Goal: Task Accomplishment & Management: Manage account settings

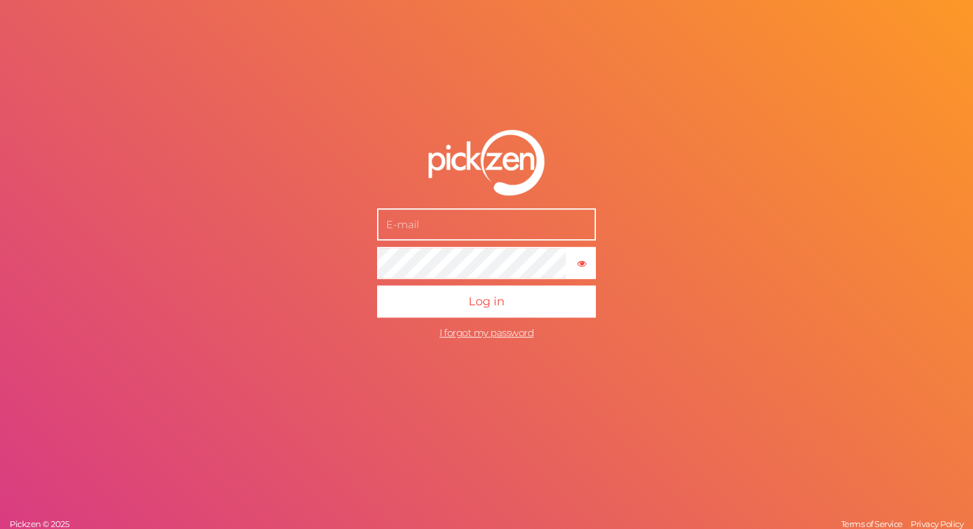
type input "[EMAIL_ADDRESS][DOMAIN_NAME]"
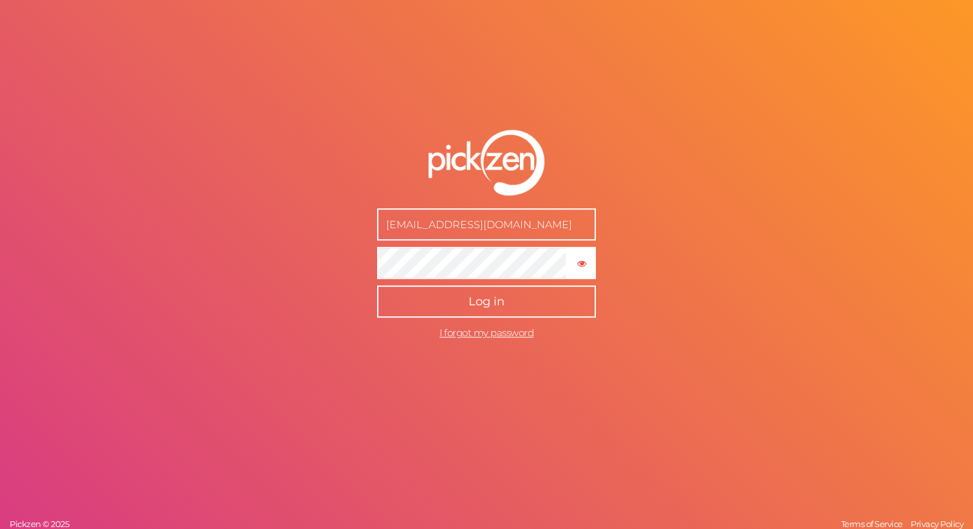
click at [515, 299] on button "Log in" at bounding box center [486, 302] width 219 height 32
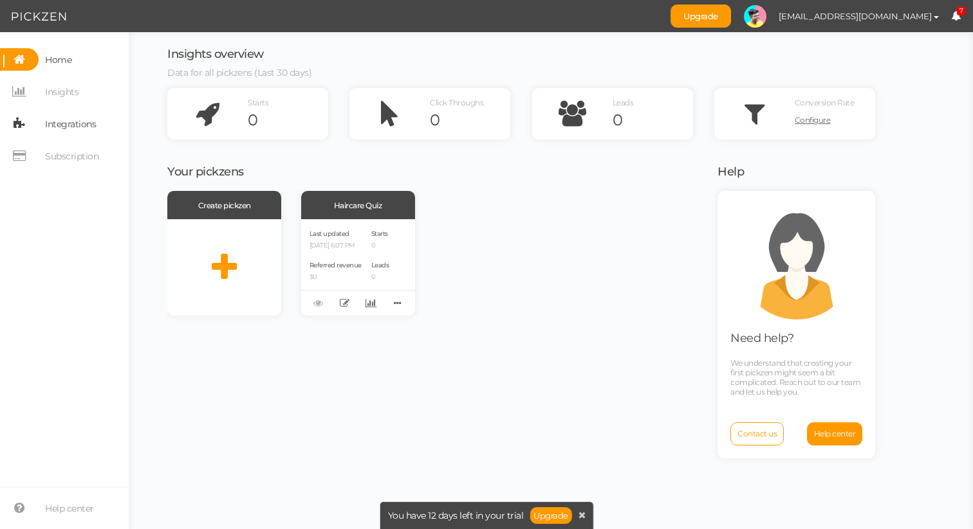
click at [61, 127] on span "Integrations" at bounding box center [70, 124] width 51 height 21
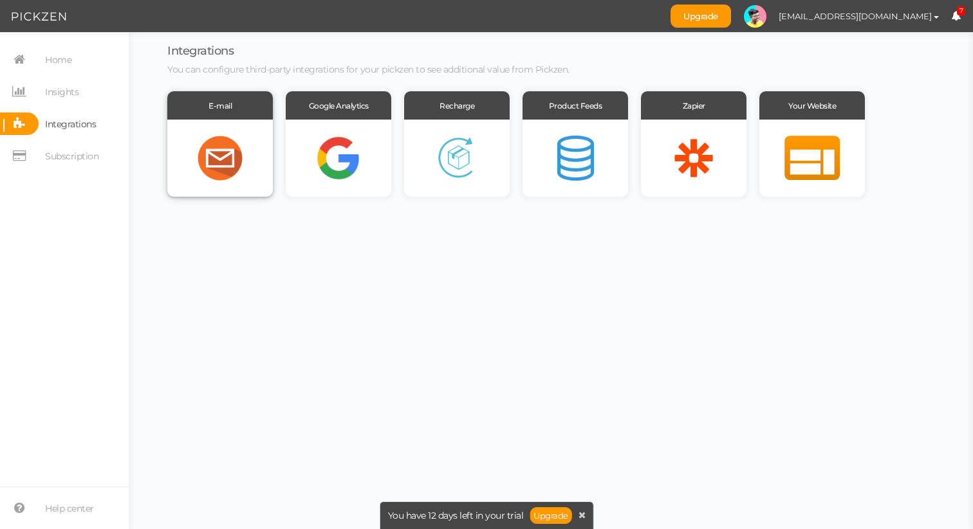
click at [214, 154] on div at bounding box center [219, 158] width 105 height 77
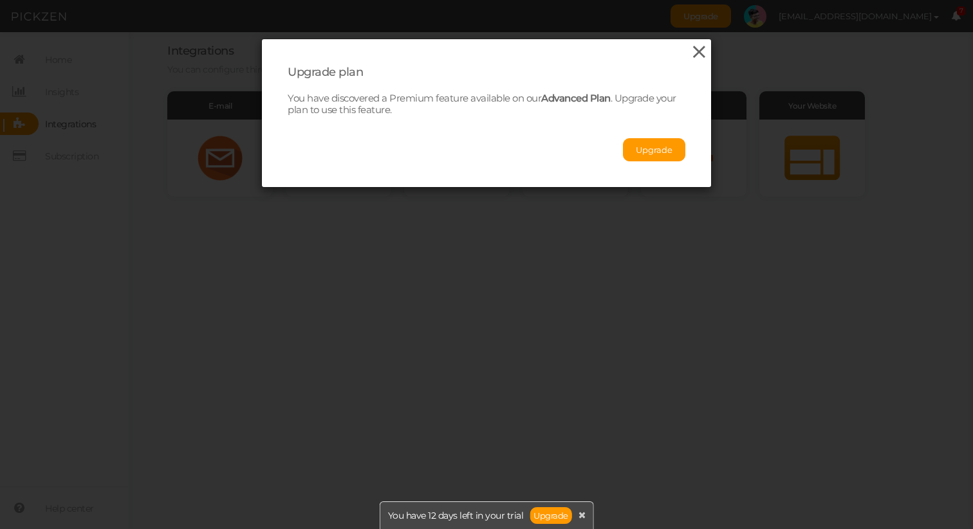
click at [704, 50] on icon at bounding box center [699, 51] width 19 height 19
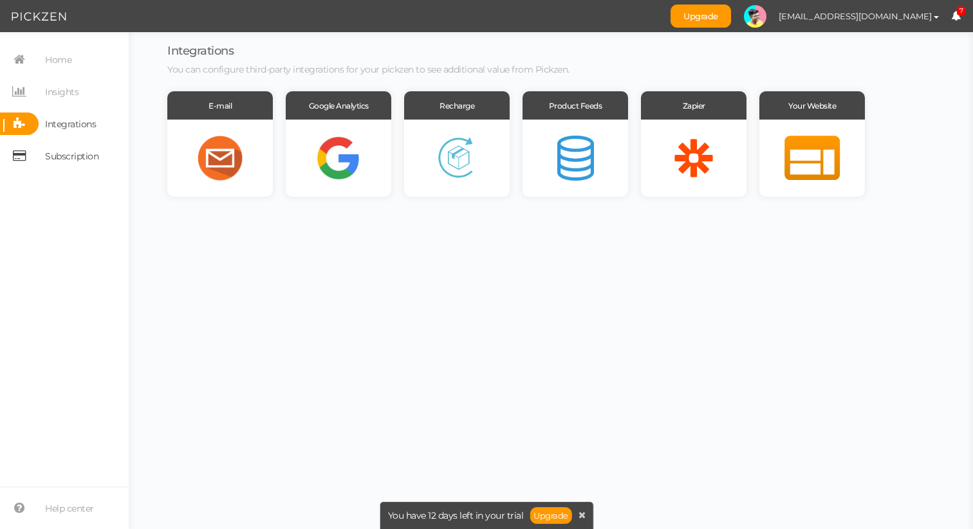
click at [81, 146] on span "Subscription" at bounding box center [71, 156] width 53 height 21
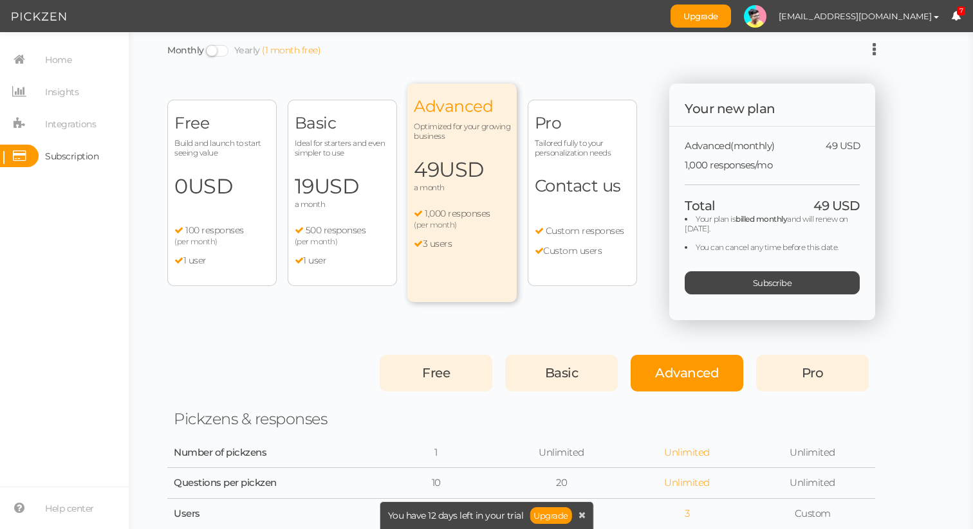
click at [215, 51] on span at bounding box center [217, 51] width 23 height 12
click at [0, 0] on input "Monthly Yearly (1 month free)" at bounding box center [0, 0] width 0 height 0
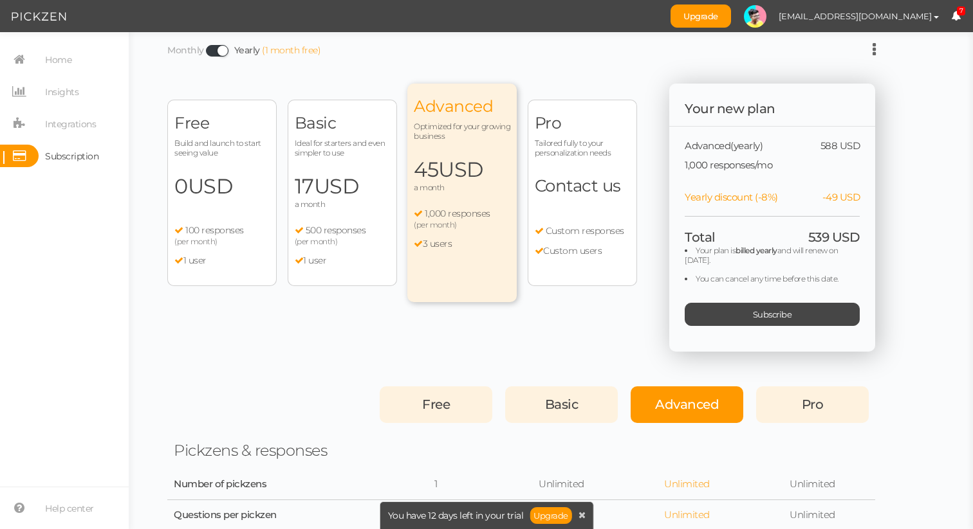
click at [215, 51] on span at bounding box center [217, 51] width 23 height 12
click at [0, 0] on input "Monthly Yearly (1 month free)" at bounding box center [0, 0] width 0 height 0
